Goal: Information Seeking & Learning: Learn about a topic

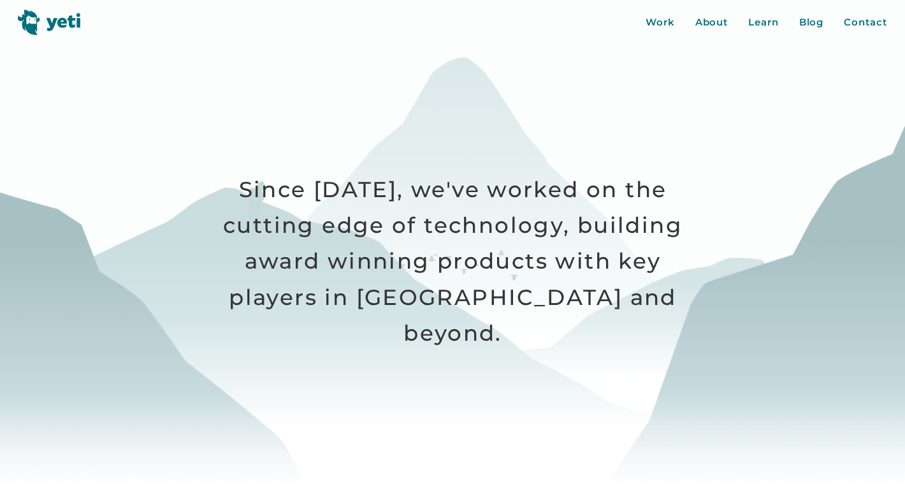
scroll to position [226, 0]
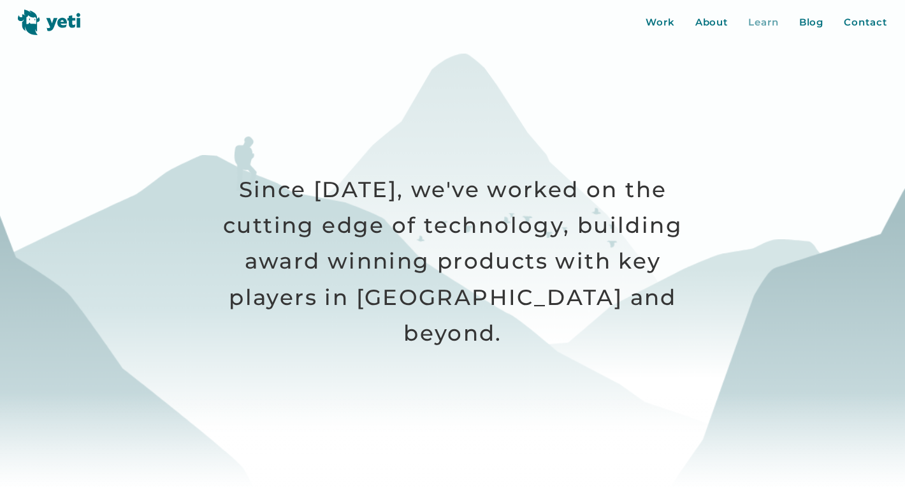
click at [760, 15] on div "Learn" at bounding box center [763, 22] width 31 height 15
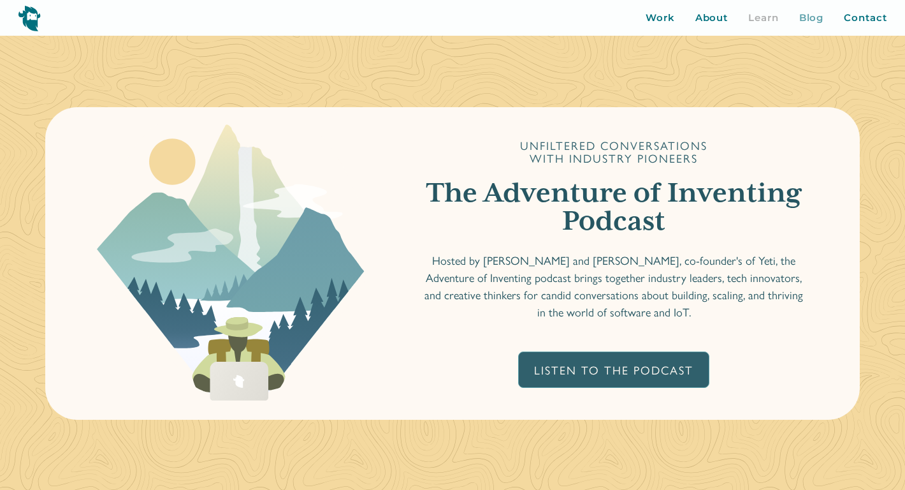
click at [821, 18] on div "Blog" at bounding box center [811, 18] width 25 height 15
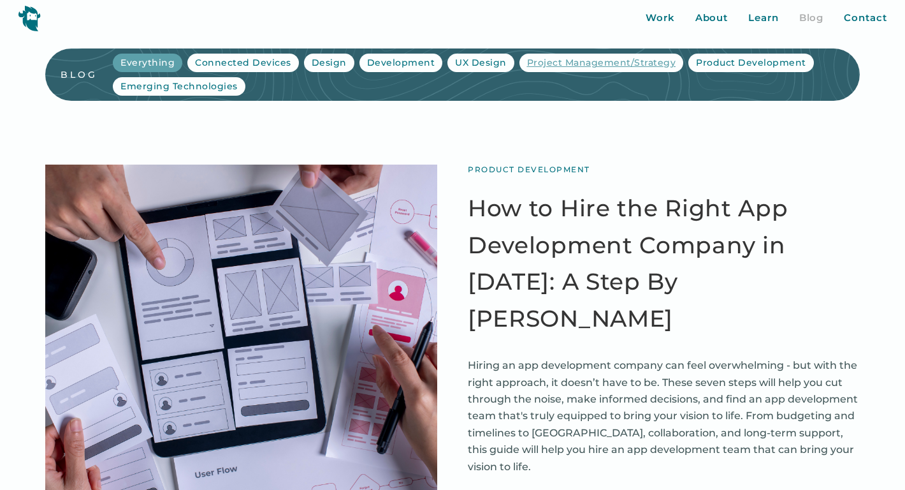
click at [560, 58] on div "Project Management/Strategy" at bounding box center [601, 62] width 149 height 13
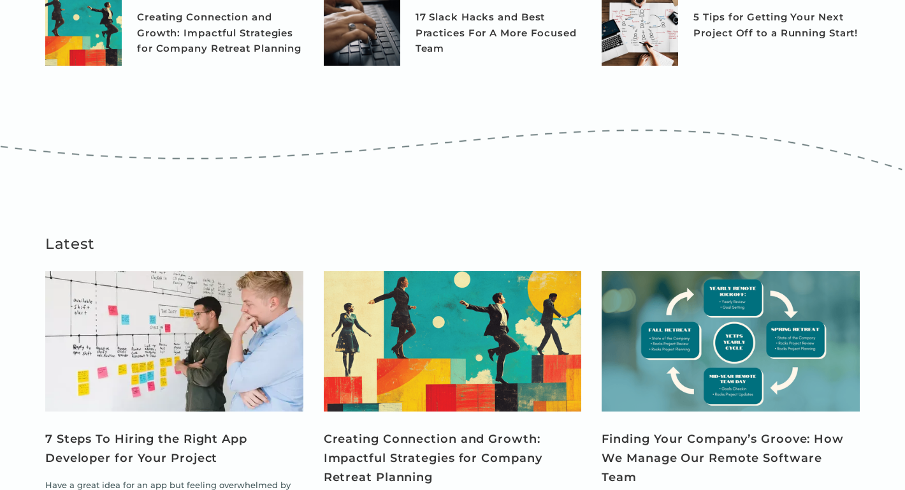
scroll to position [501, 0]
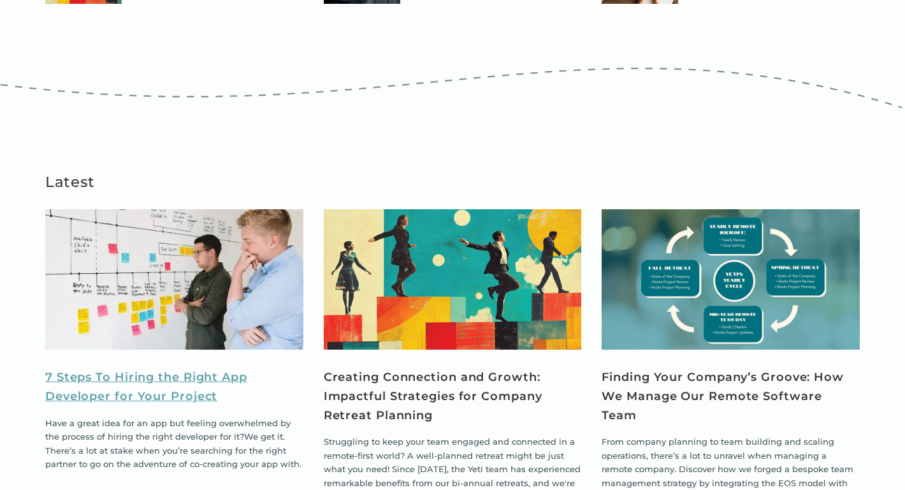
click at [202, 393] on link "7 Steps To Hiring the Right App Developer for Your Project" at bounding box center [174, 387] width 258 height 38
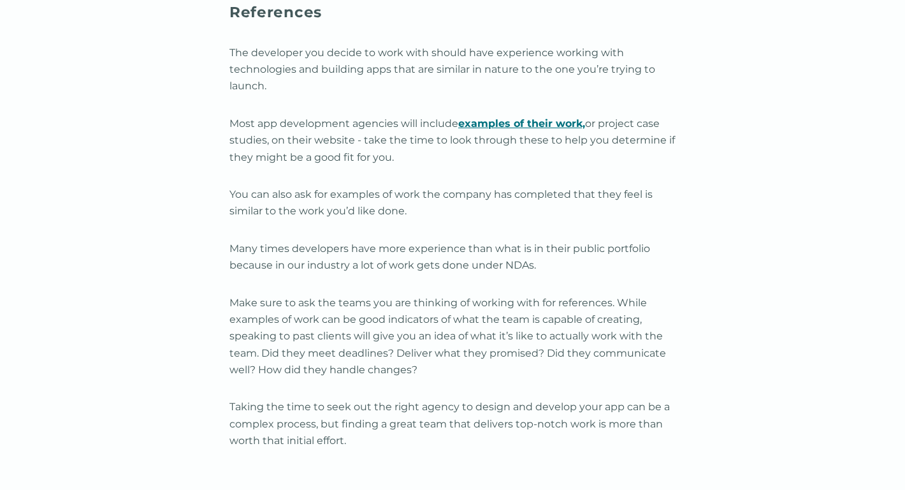
scroll to position [6657, 0]
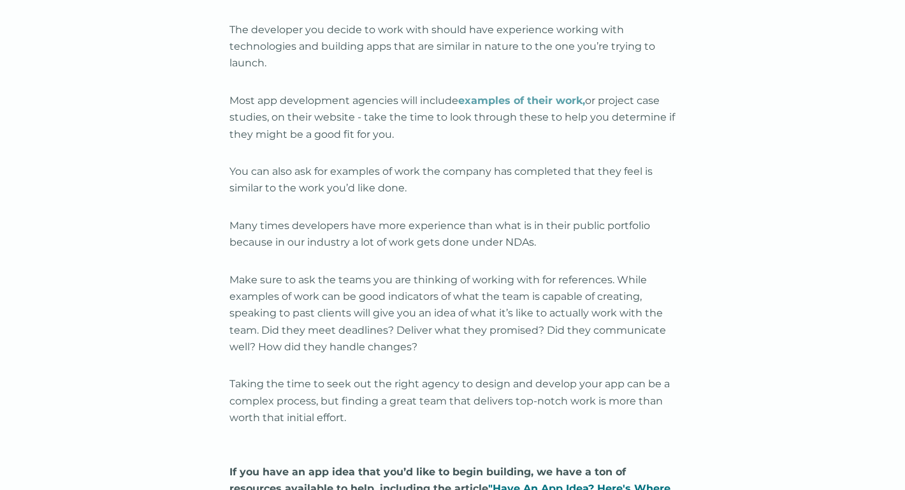
click at [497, 98] on strong "examples of their work," at bounding box center [521, 100] width 127 height 12
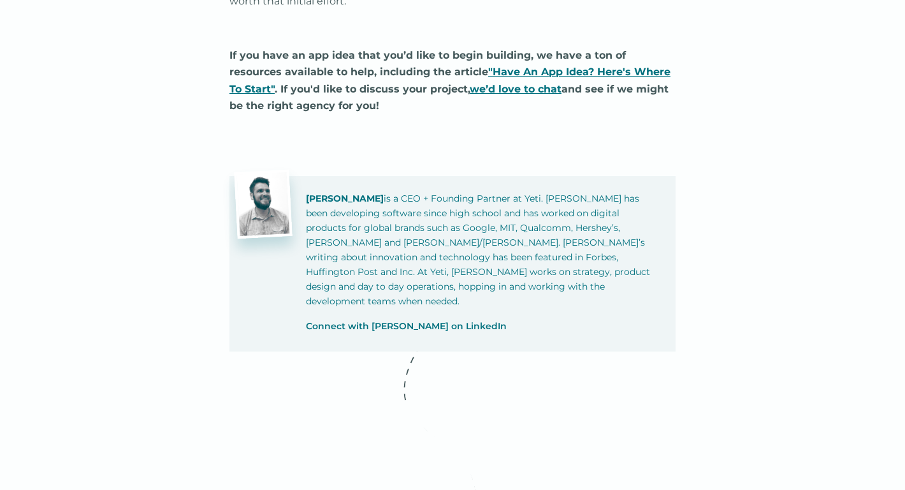
scroll to position [7079, 0]
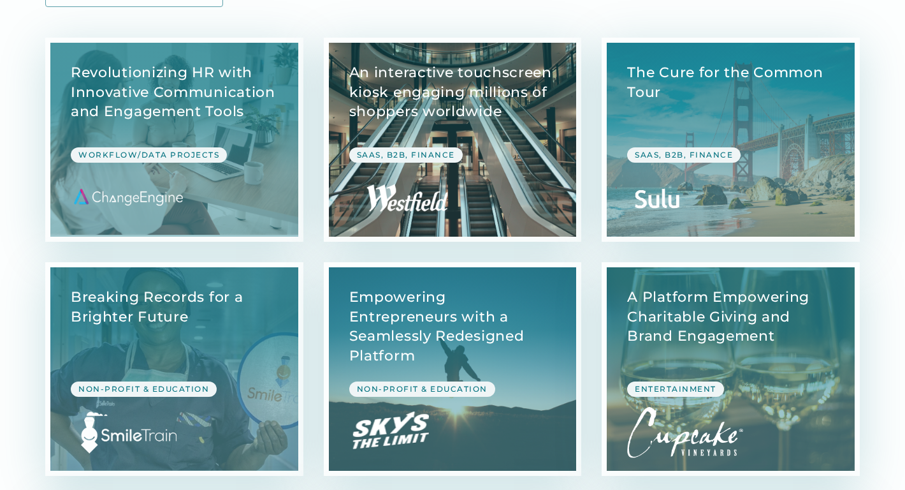
scroll to position [305, 0]
